Goal: Information Seeking & Learning: Learn about a topic

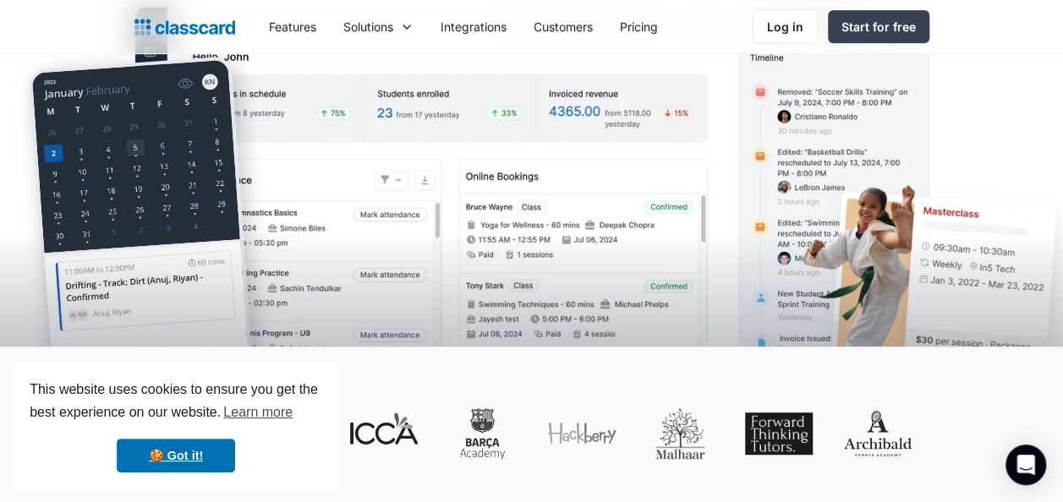
scroll to position [386, 0]
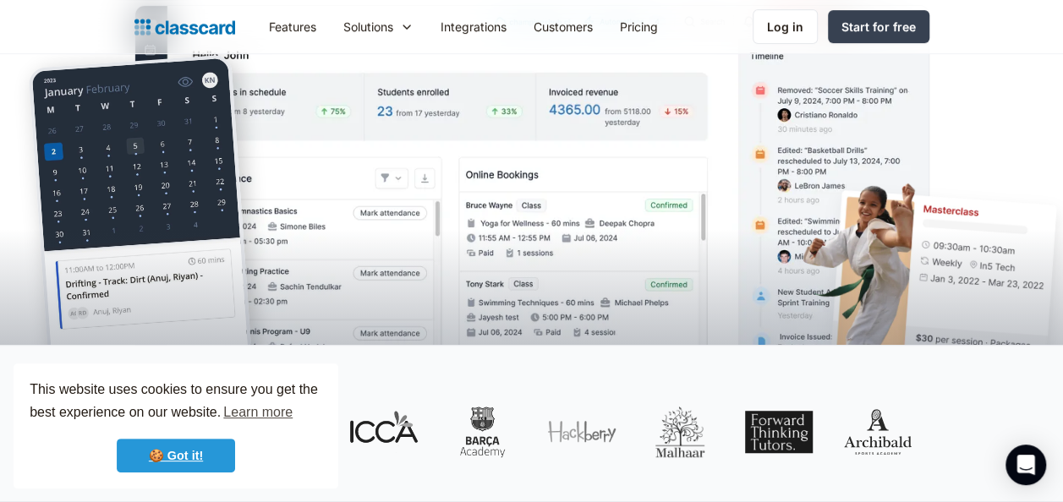
click at [206, 440] on link "🍪 Got it!" at bounding box center [176, 456] width 118 height 34
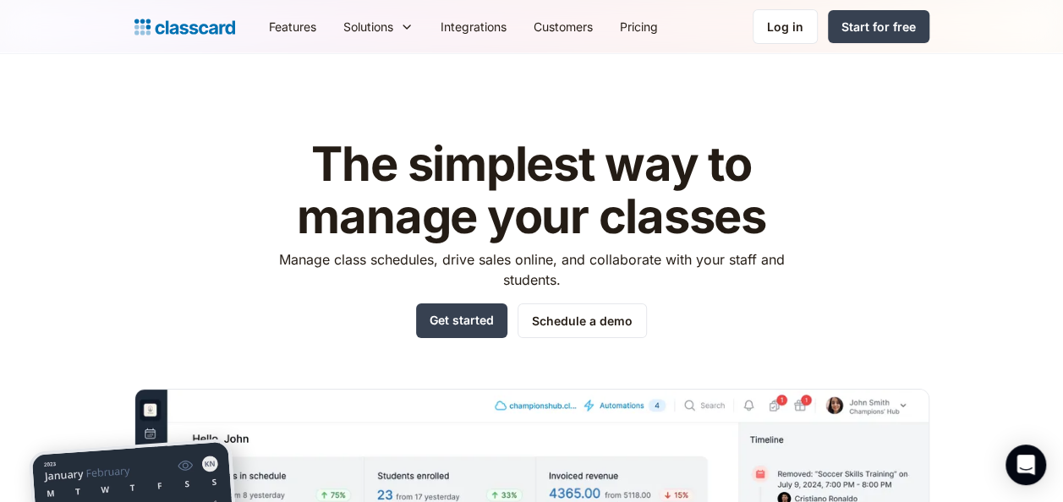
scroll to position [0, 0]
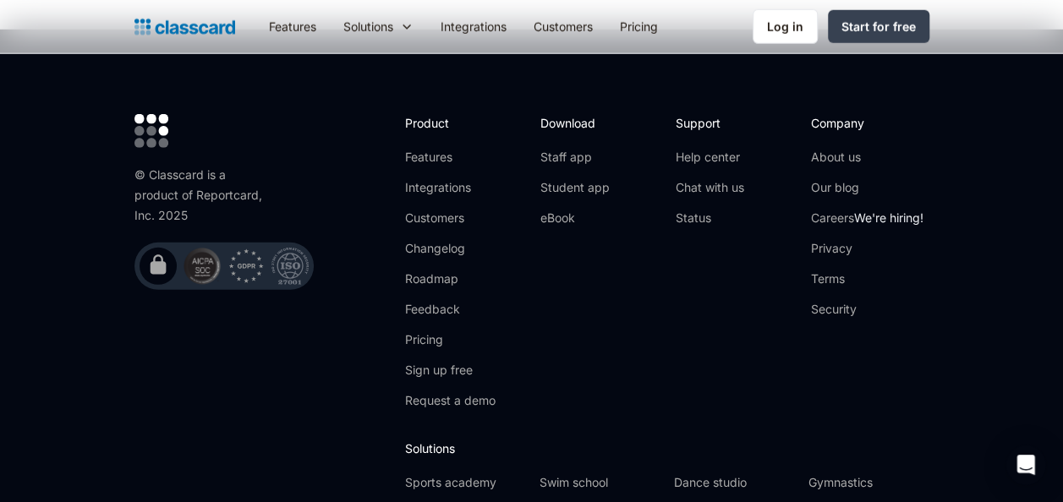
scroll to position [5582, 0]
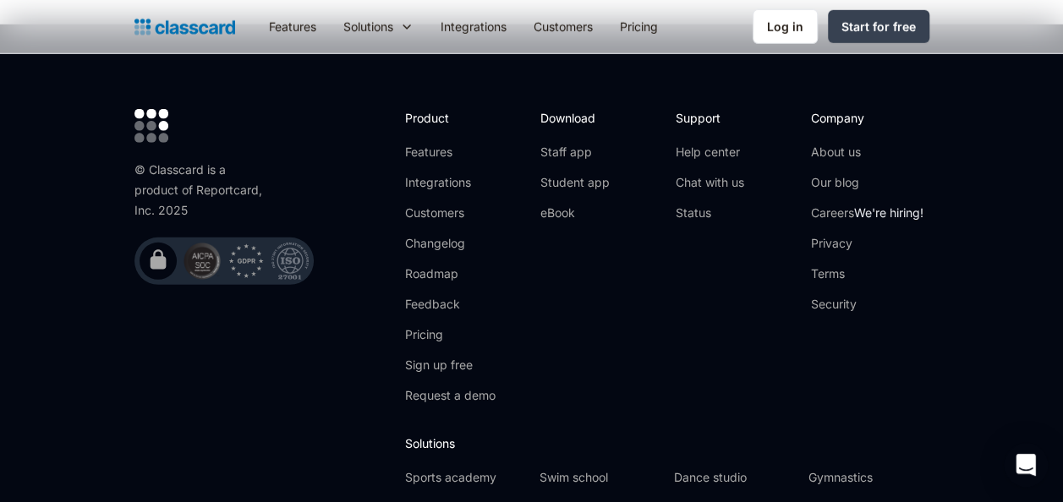
click at [1021, 463] on icon "Open Intercom Messenger" at bounding box center [1024, 465] width 19 height 22
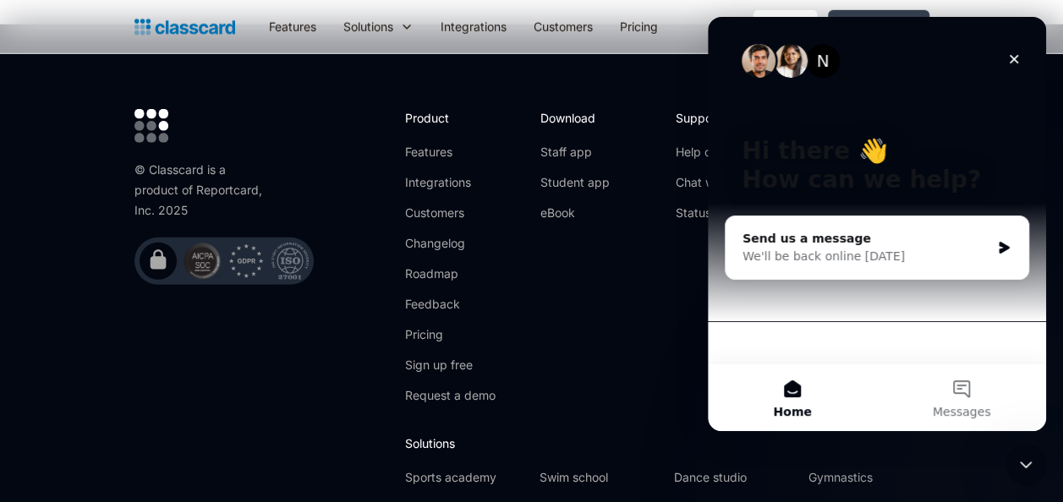
scroll to position [0, 0]
click at [956, 389] on button "Messages" at bounding box center [961, 398] width 169 height 68
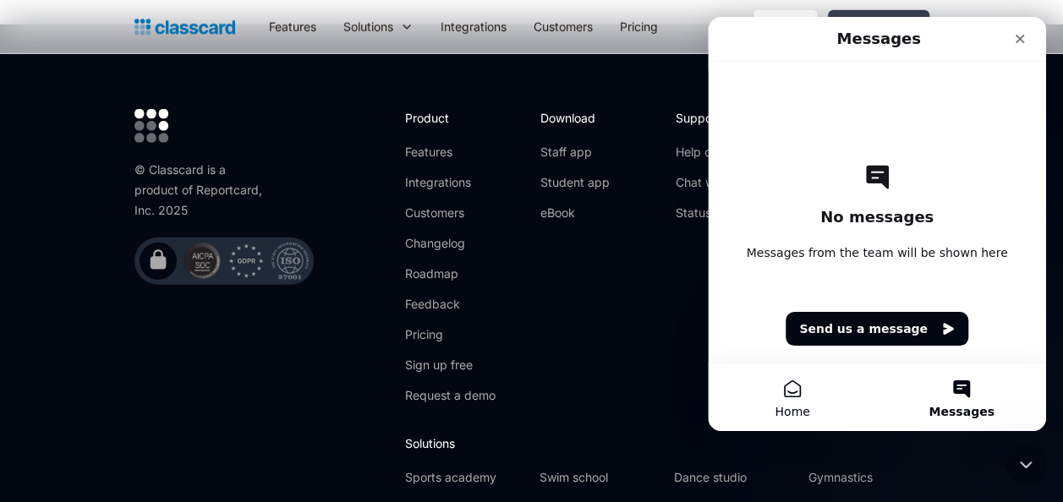
click at [784, 392] on button "Home" at bounding box center [792, 398] width 169 height 68
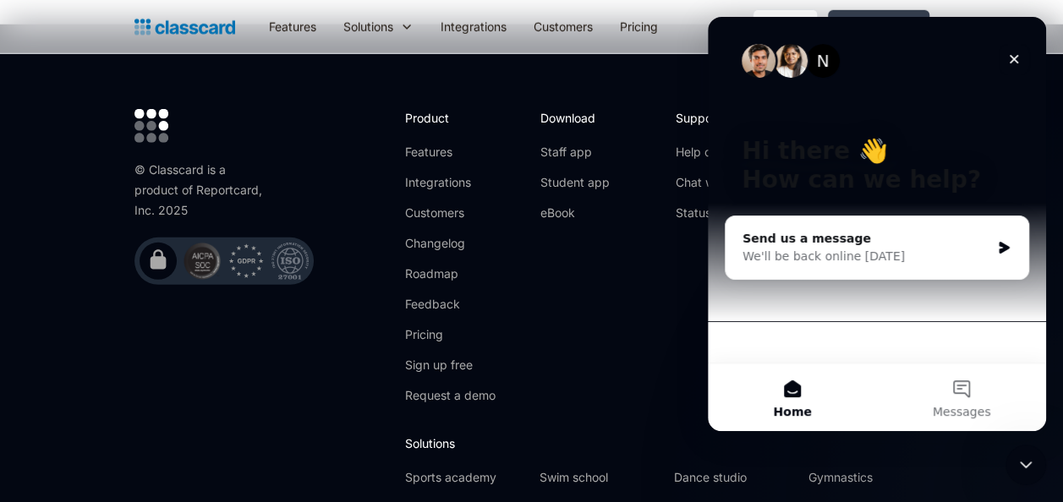
click at [1012, 57] on icon "Close" at bounding box center [1014, 59] width 9 height 9
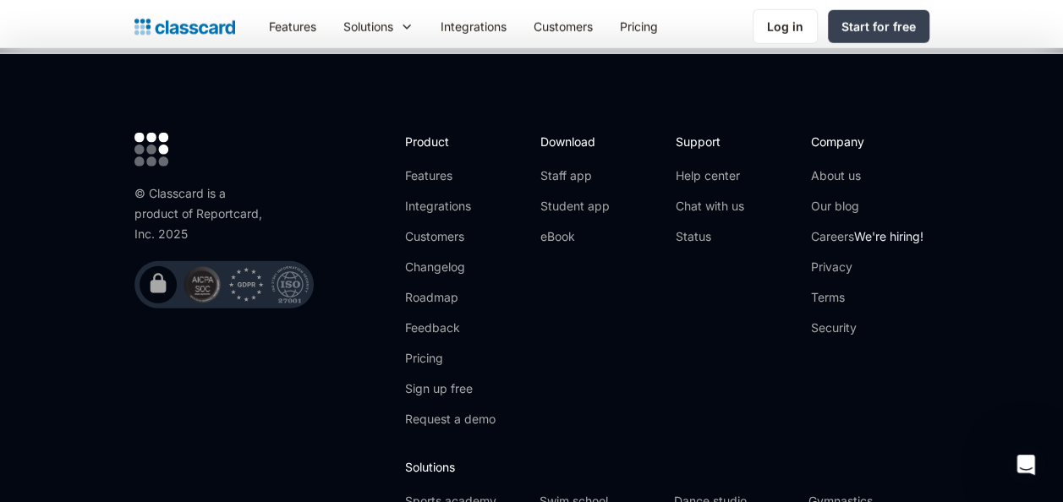
scroll to position [5670, 0]
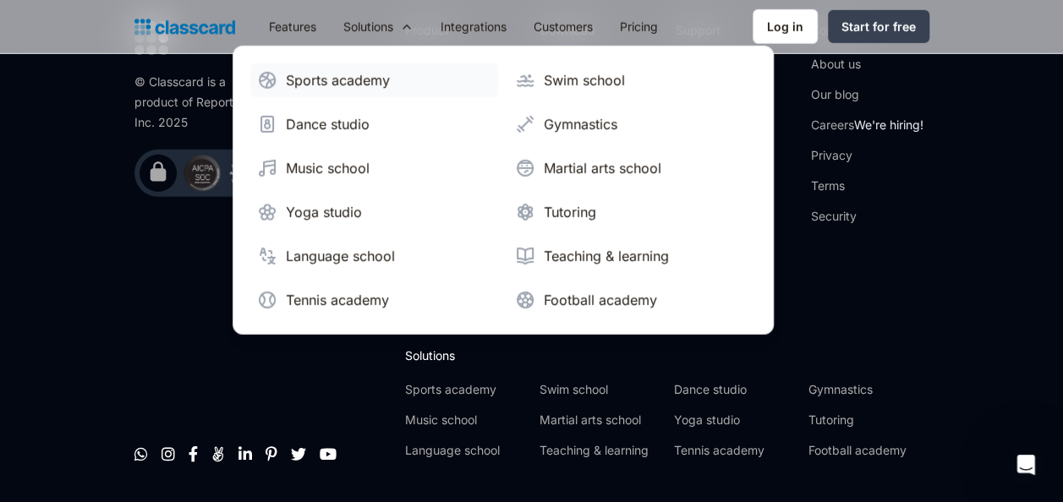
click at [379, 81] on div "Sports academy" at bounding box center [338, 80] width 104 height 20
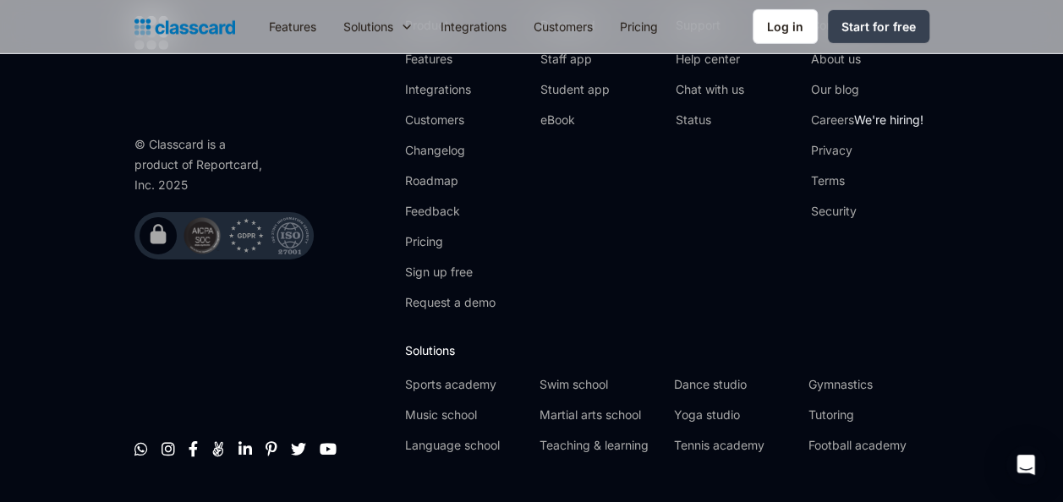
scroll to position [5812, 0]
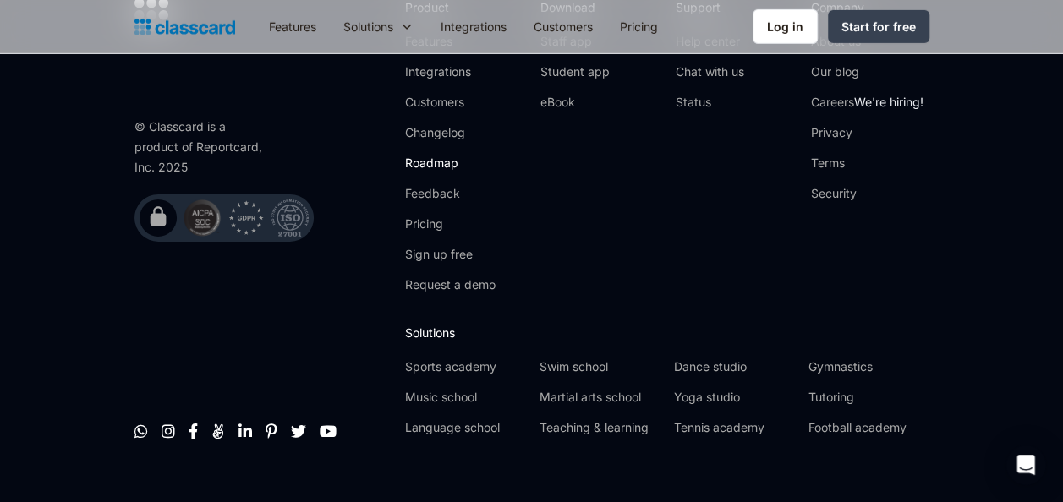
click at [431, 155] on link "Roadmap" at bounding box center [450, 163] width 90 height 17
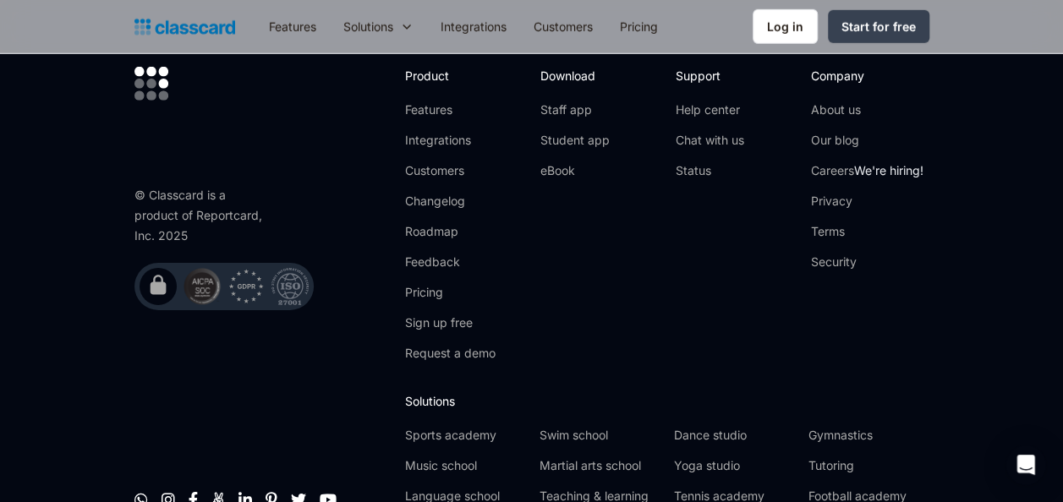
scroll to position [5722, 0]
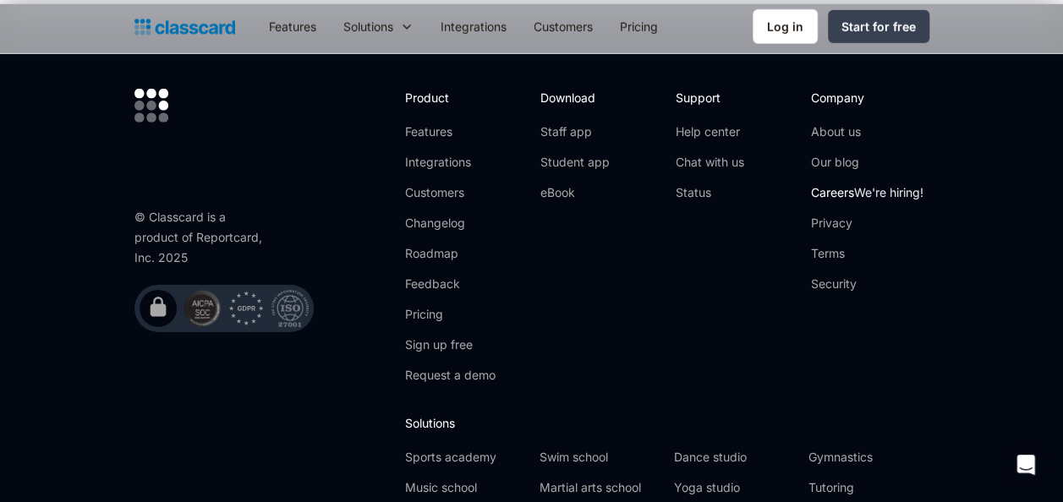
click at [832, 184] on link "Careers We're hiring!" at bounding box center [867, 192] width 112 height 17
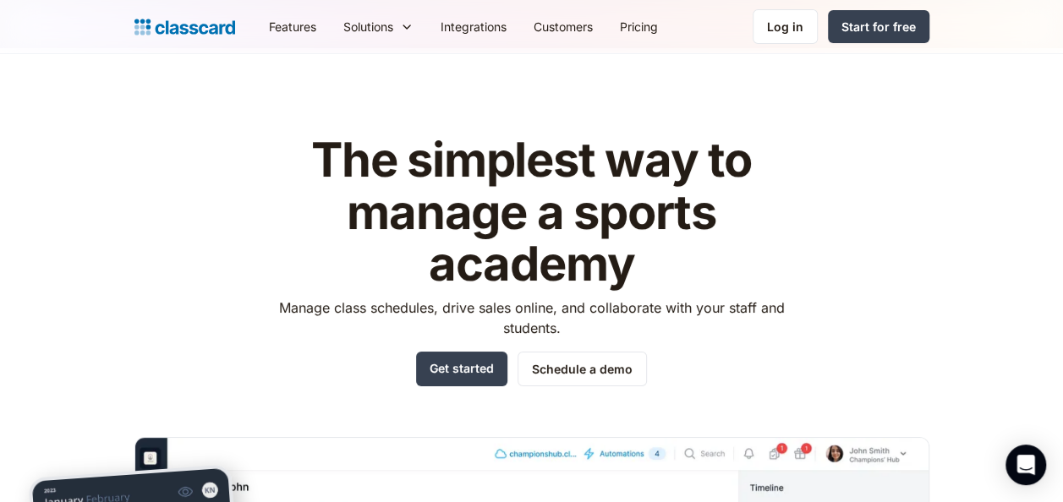
scroll to position [0, 0]
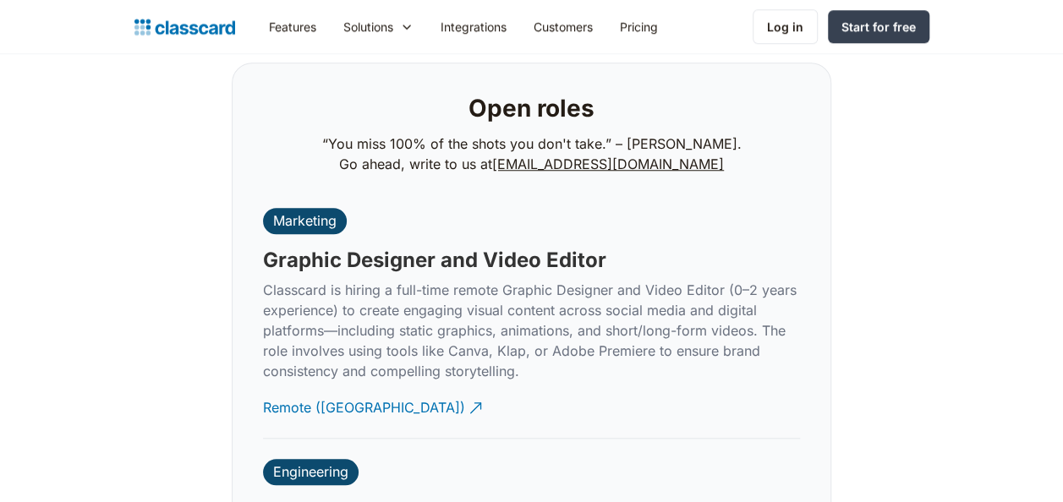
scroll to position [3813, 0]
click at [352, 390] on div "Remote (India)" at bounding box center [364, 401] width 202 height 33
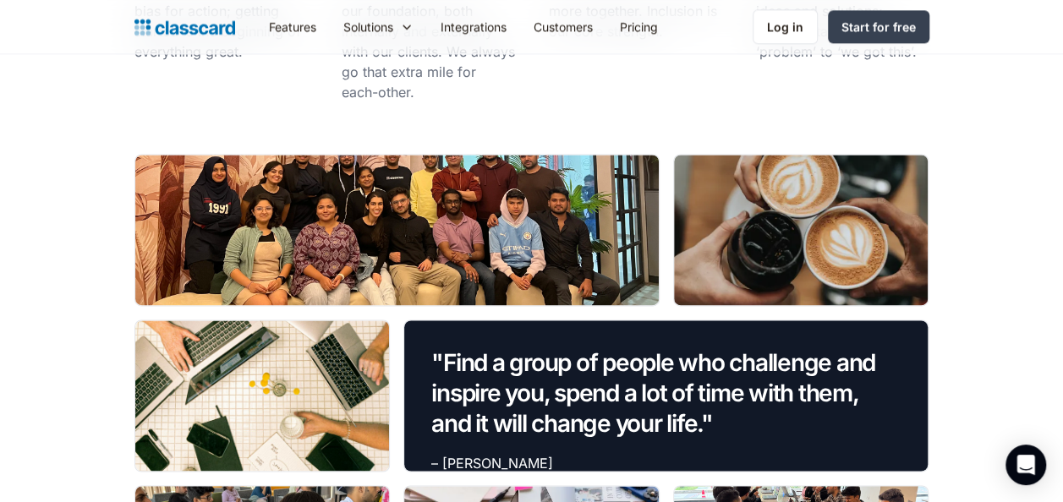
scroll to position [1140, 0]
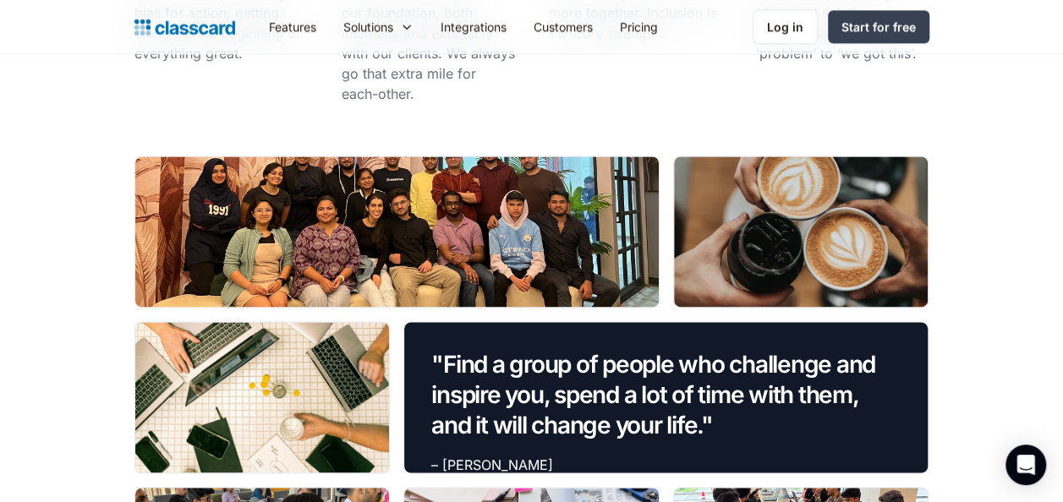
drag, startPoint x: 499, startPoint y: 234, endPoint x: 424, endPoint y: 249, distance: 75.8
click at [424, 249] on div at bounding box center [396, 231] width 523 height 151
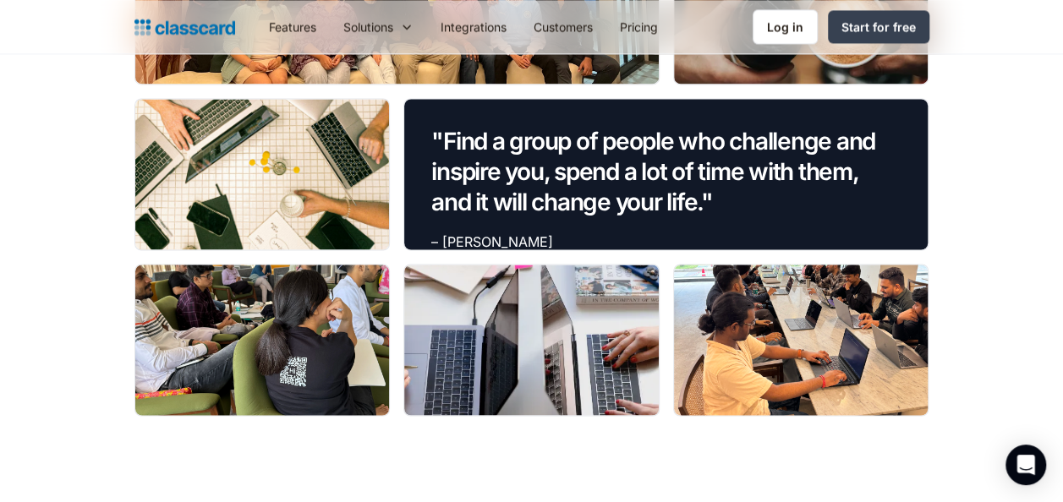
scroll to position [1412, 0]
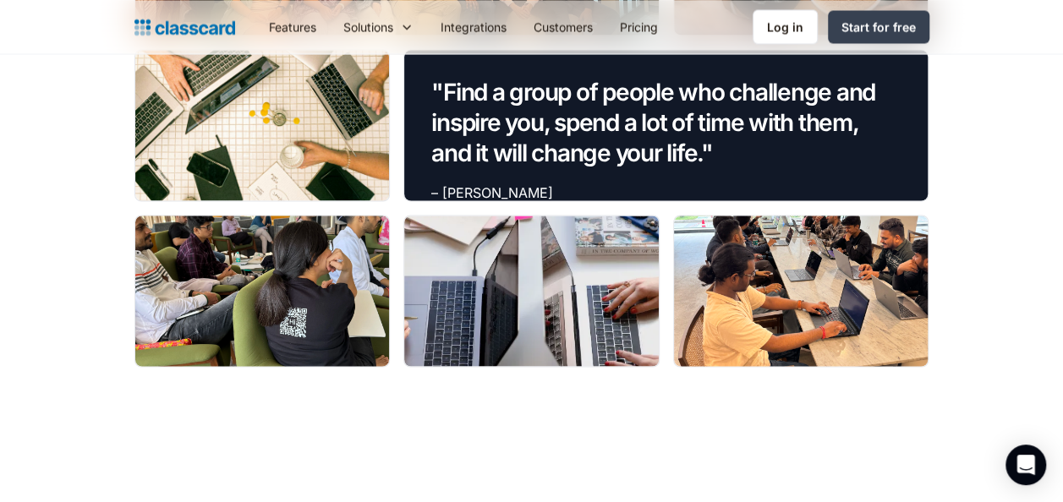
drag, startPoint x: 730, startPoint y: 316, endPoint x: 758, endPoint y: 345, distance: 40.1
click at [758, 345] on div at bounding box center [801, 291] width 254 height 151
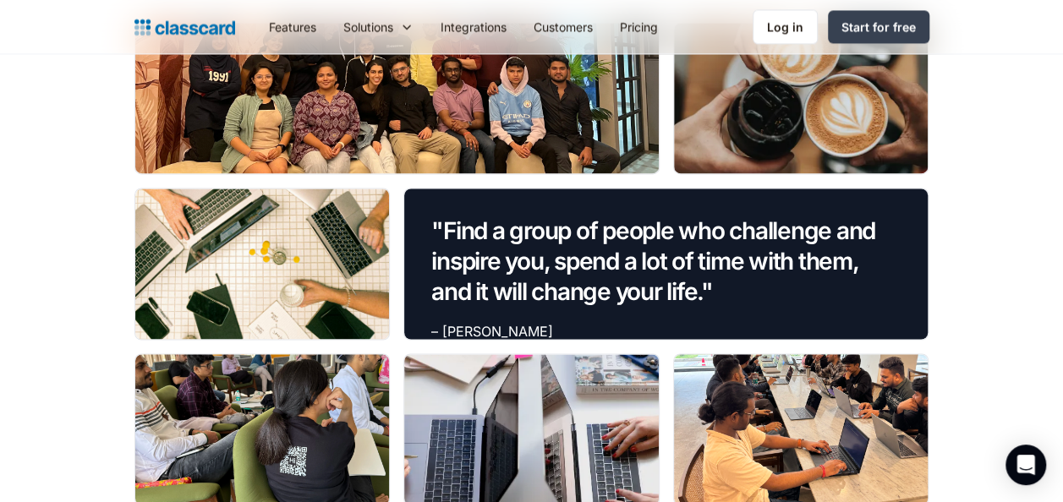
scroll to position [1275, 0]
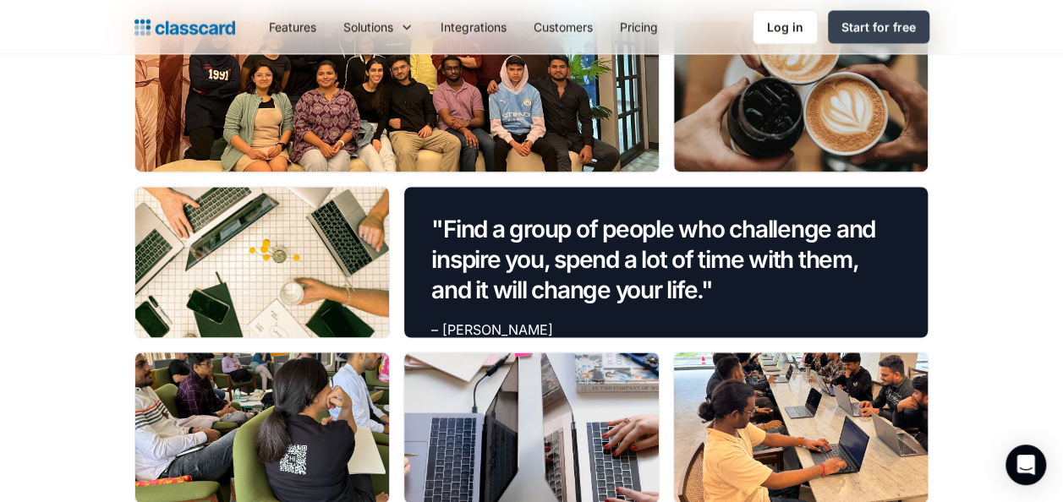
drag, startPoint x: 758, startPoint y: 345, endPoint x: 724, endPoint y: 386, distance: 52.8
click at [724, 386] on div at bounding box center [801, 428] width 254 height 151
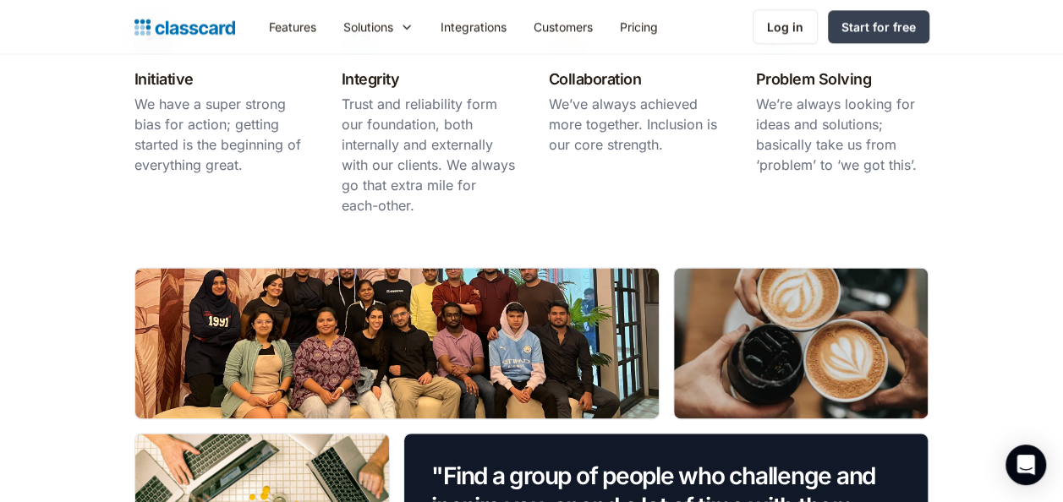
scroll to position [1025, 0]
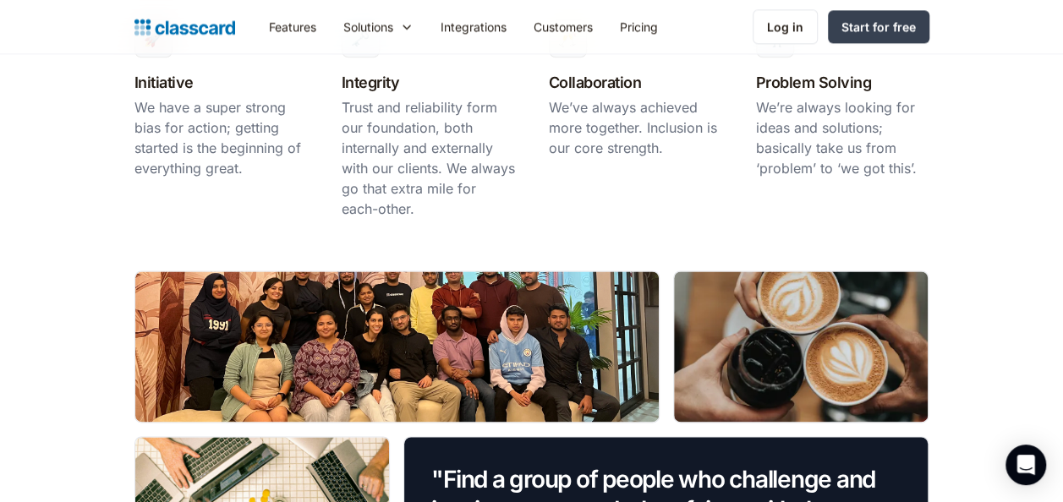
click at [539, 375] on div at bounding box center [396, 346] width 523 height 151
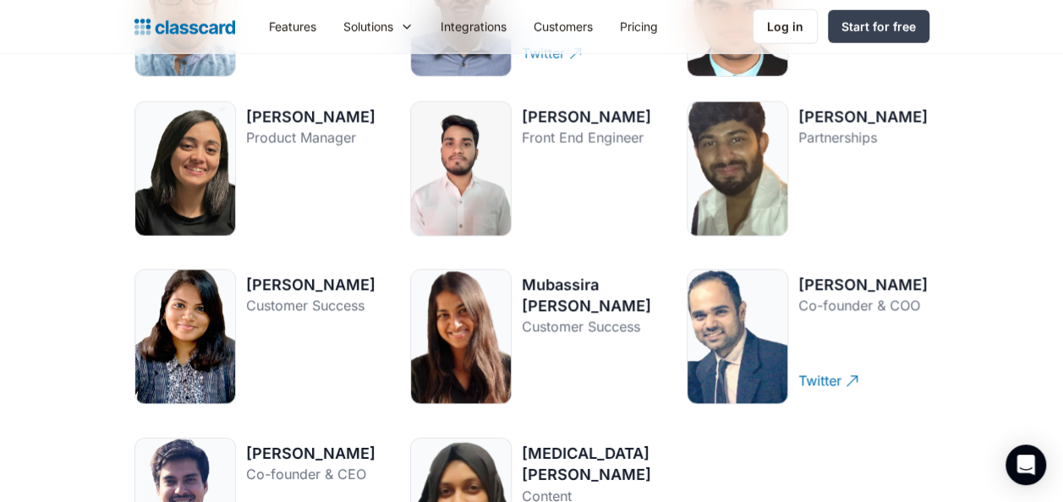
scroll to position [2315, 0]
